Goal: Task Accomplishment & Management: Use online tool/utility

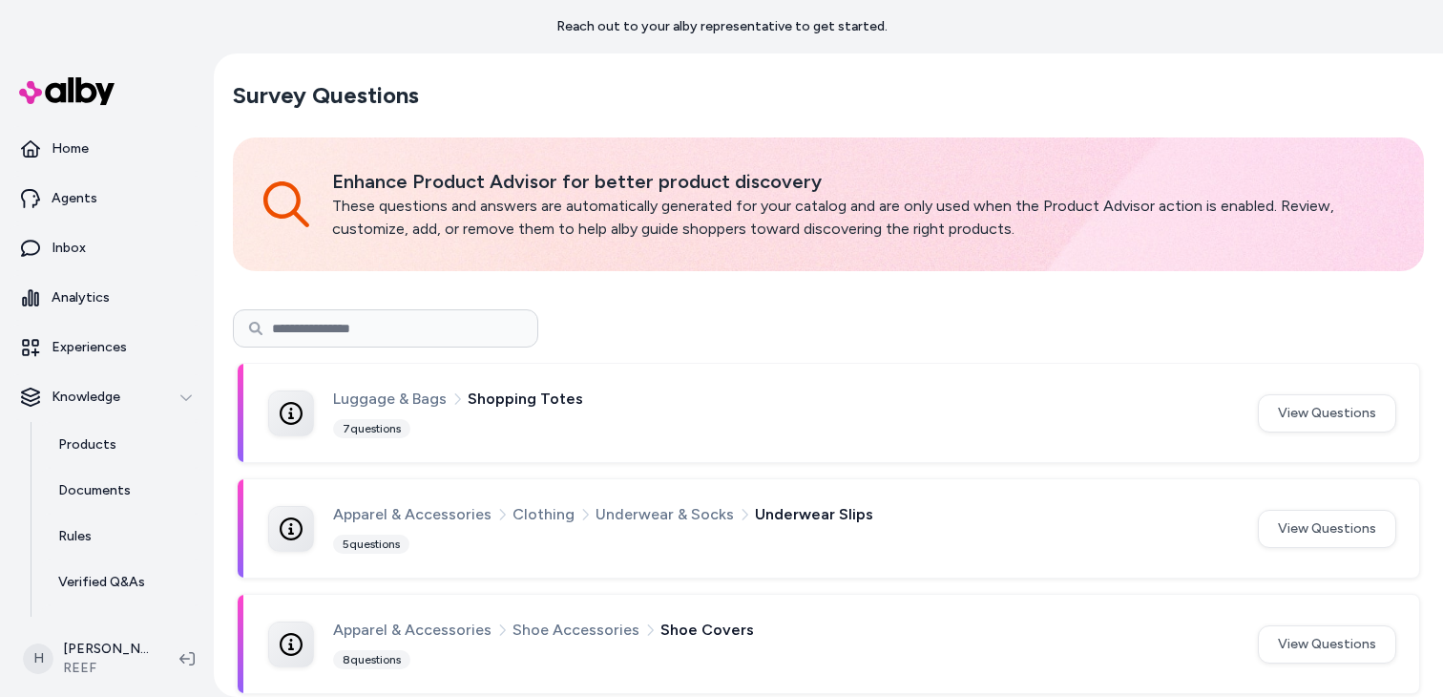
scroll to position [130, 0]
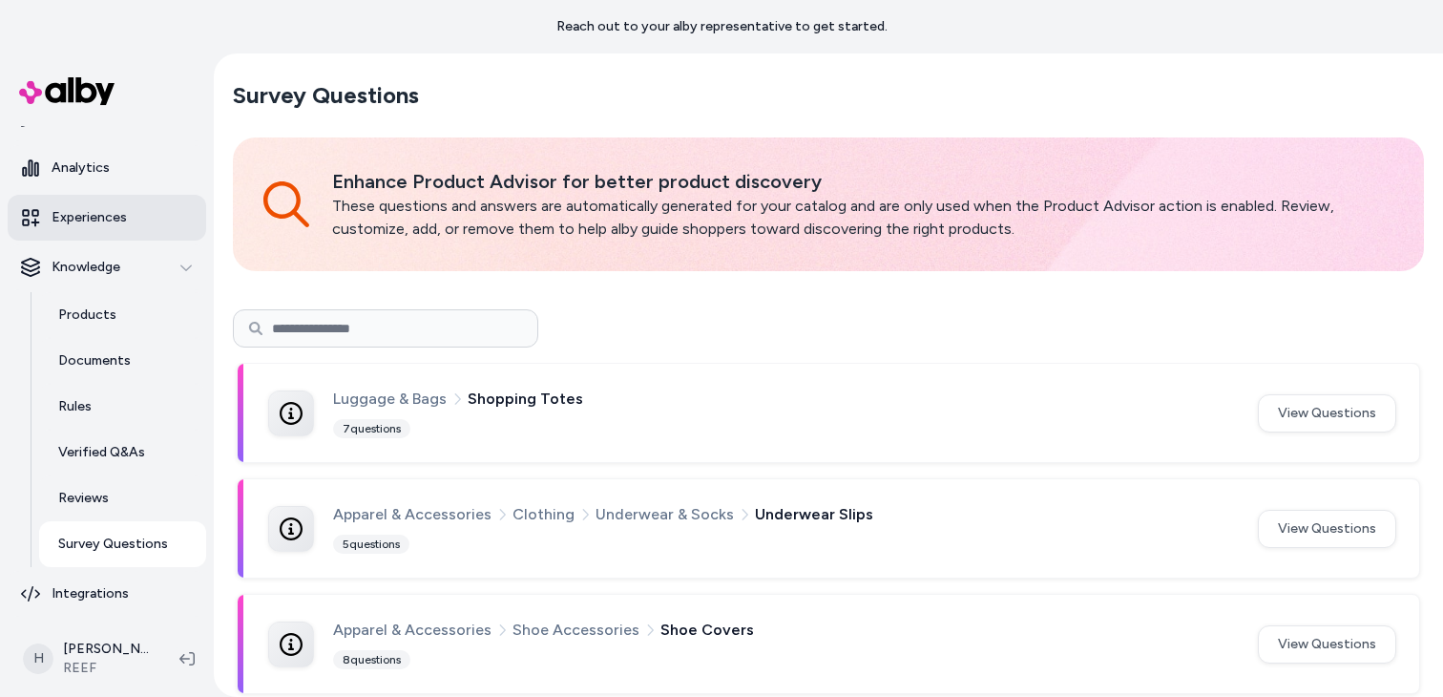
click at [158, 235] on link "Experiences" at bounding box center [107, 218] width 198 height 46
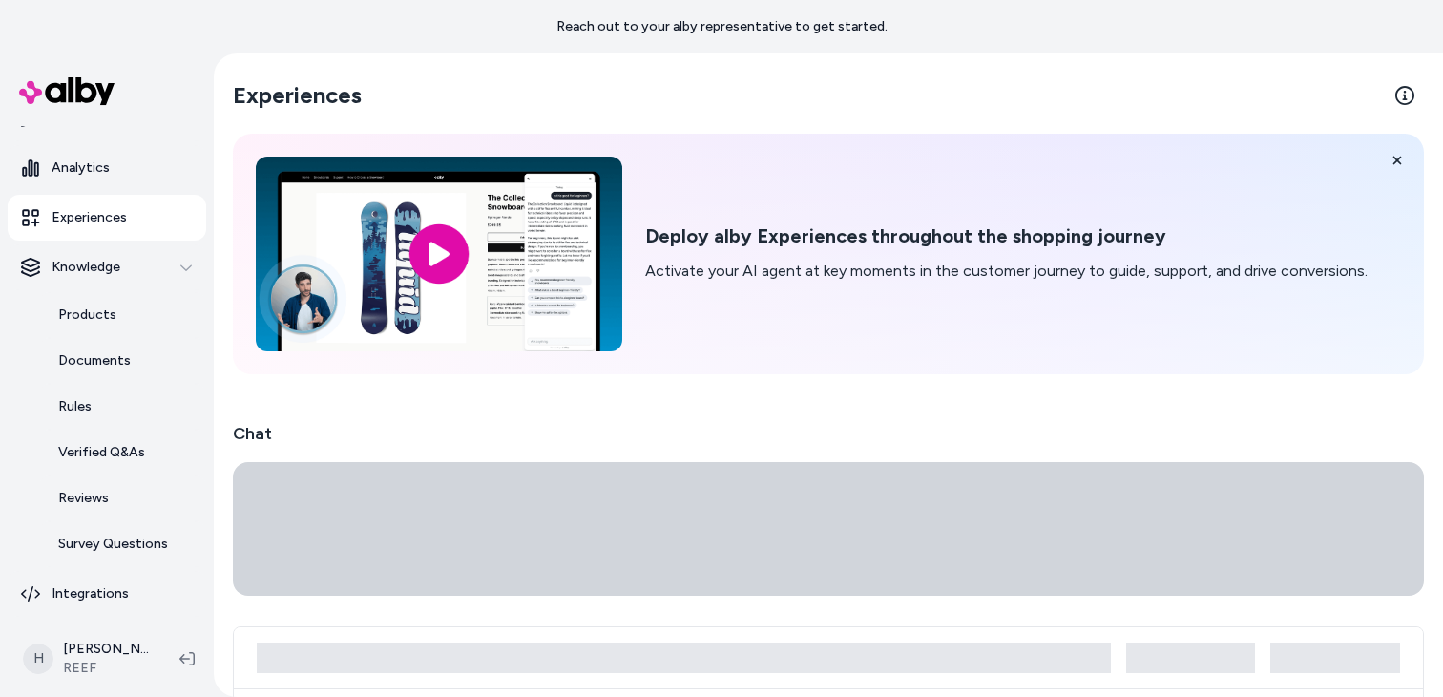
click at [160, 228] on link "Experiences" at bounding box center [107, 218] width 198 height 46
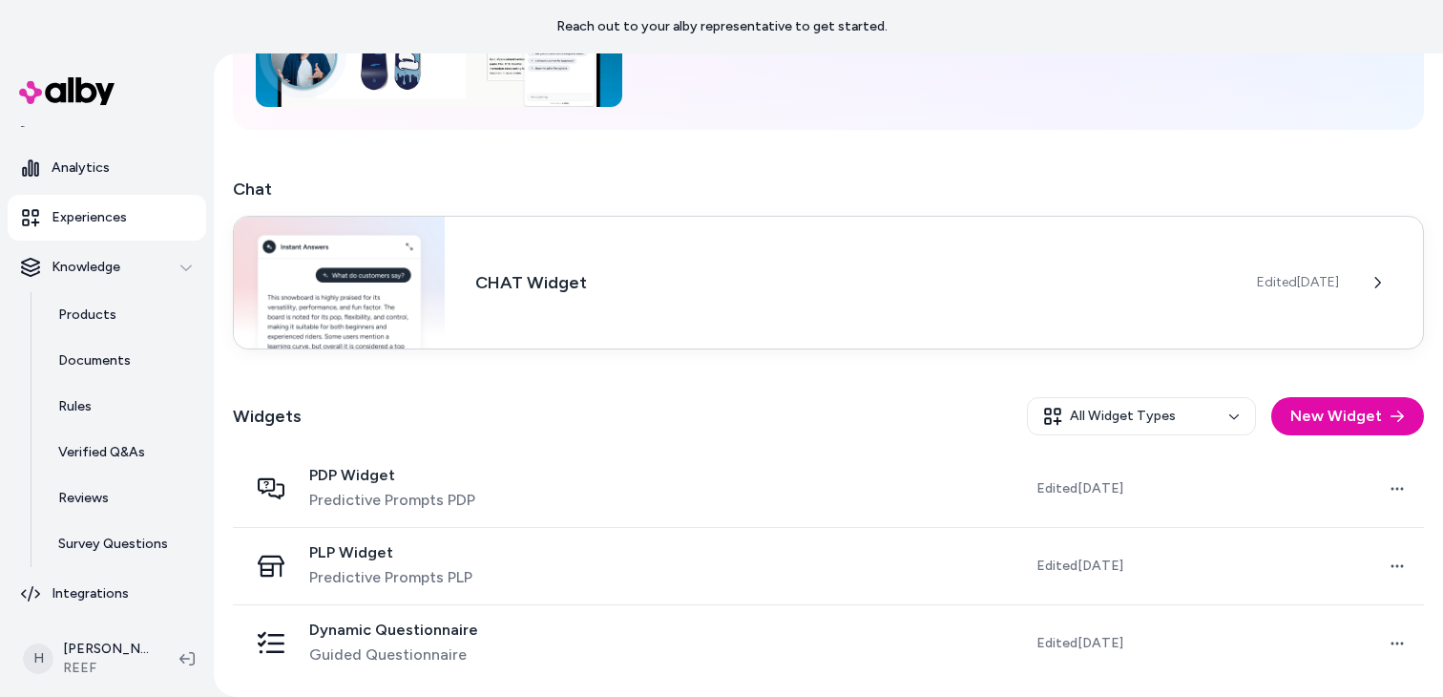
scroll to position [244, 0]
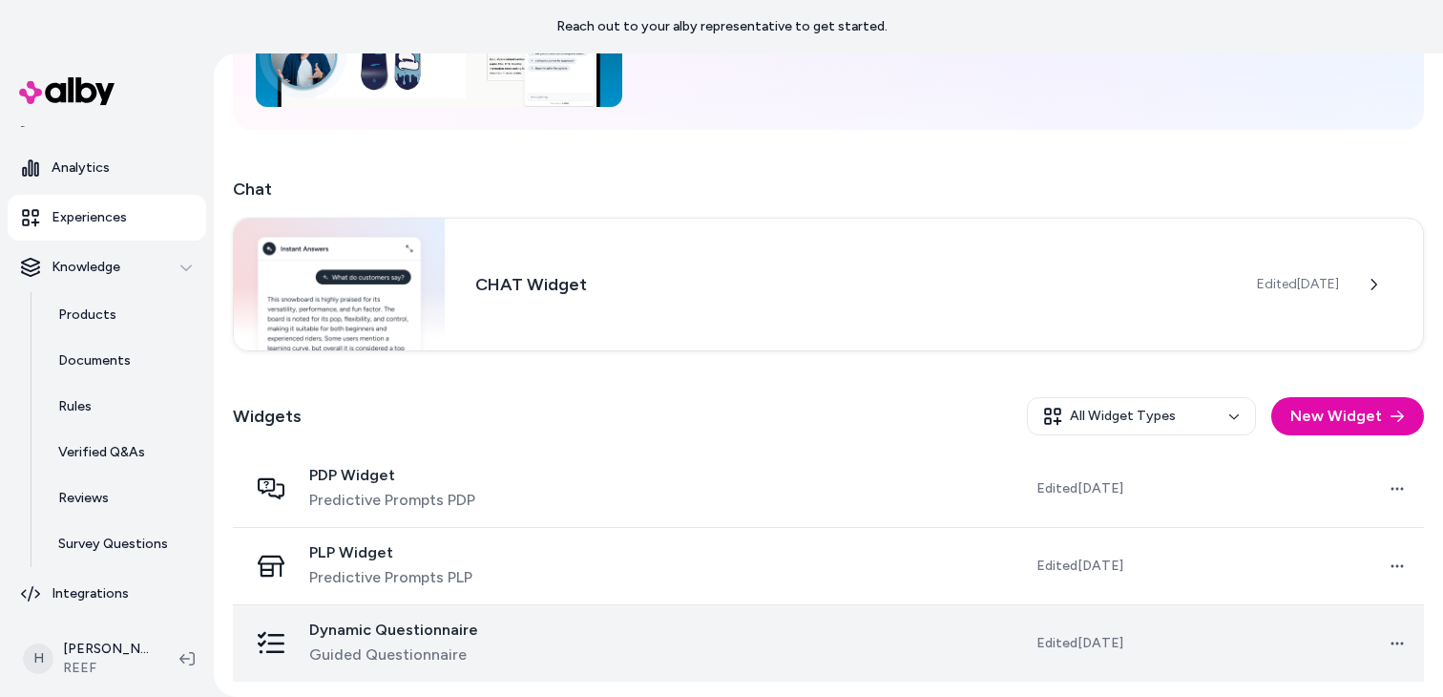
click at [395, 632] on span "Dynamic Questionnaire" at bounding box center [393, 629] width 169 height 19
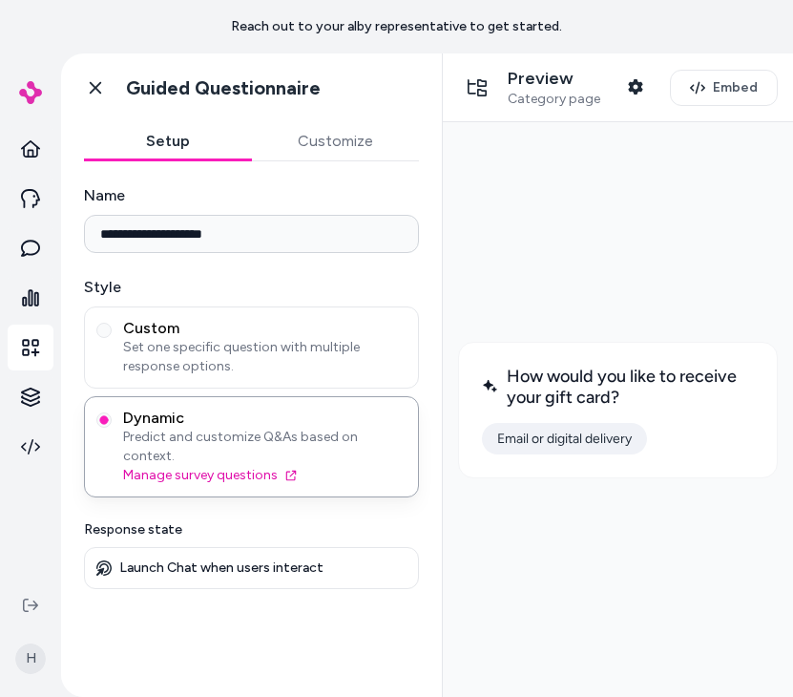
click at [542, 446] on button "Email or digital delivery" at bounding box center [564, 438] width 165 height 31
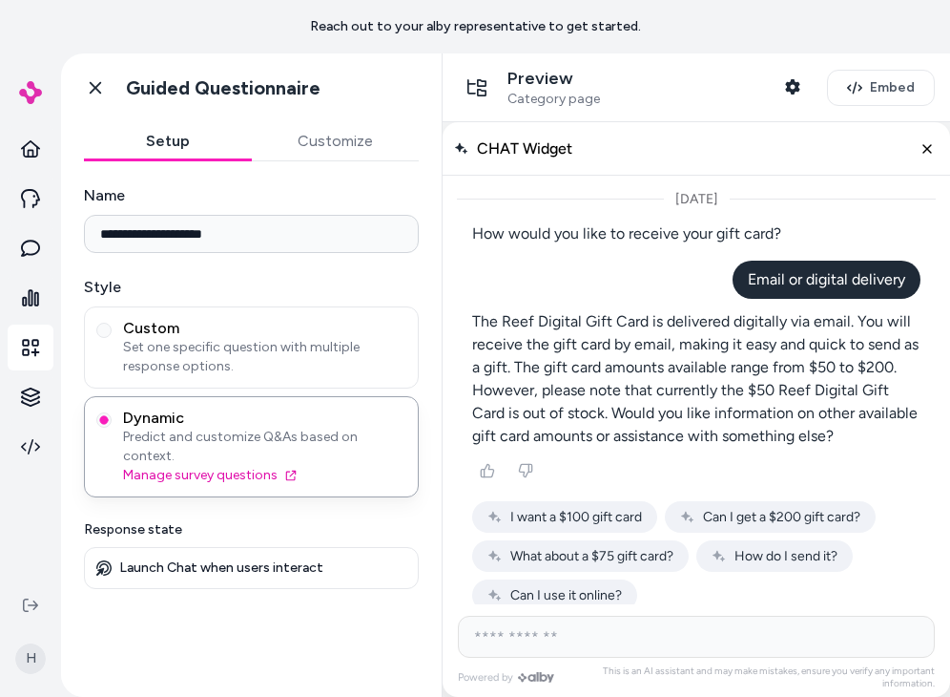
scroll to position [18, 0]
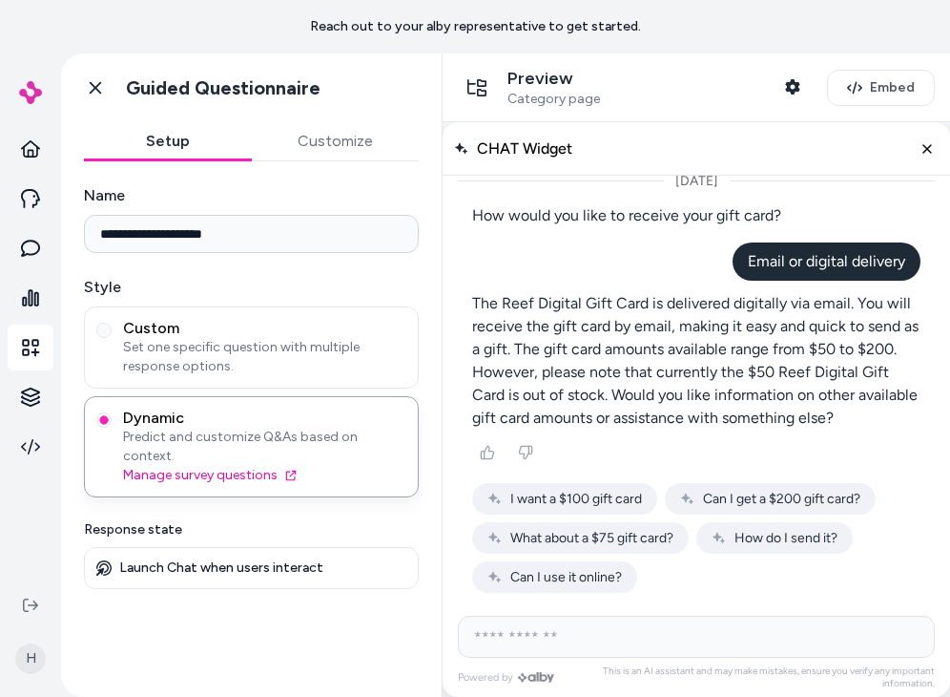
click at [612, 500] on span "I want a $100 gift card" at bounding box center [577, 498] width 132 height 16
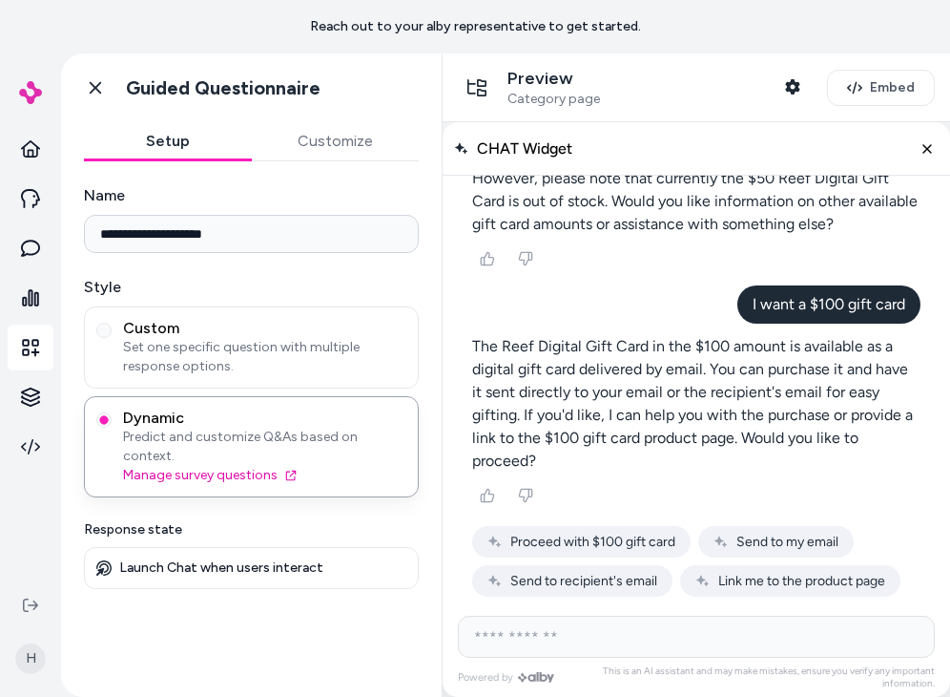
scroll to position [232, 0]
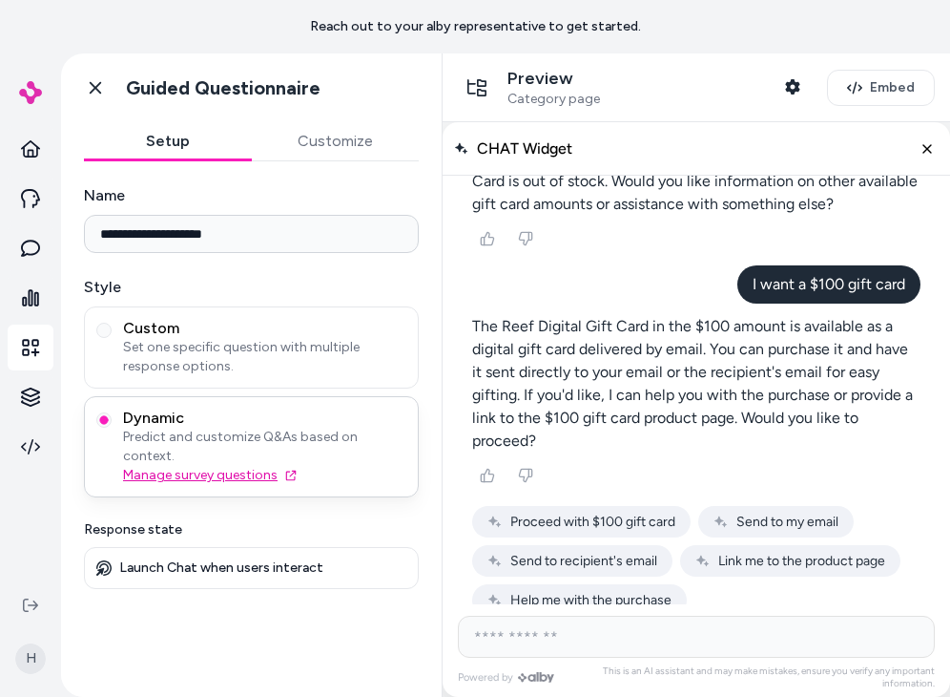
click at [202, 466] on link "Manage survey questions" at bounding box center [264, 475] width 283 height 19
